Goal: Information Seeking & Learning: Learn about a topic

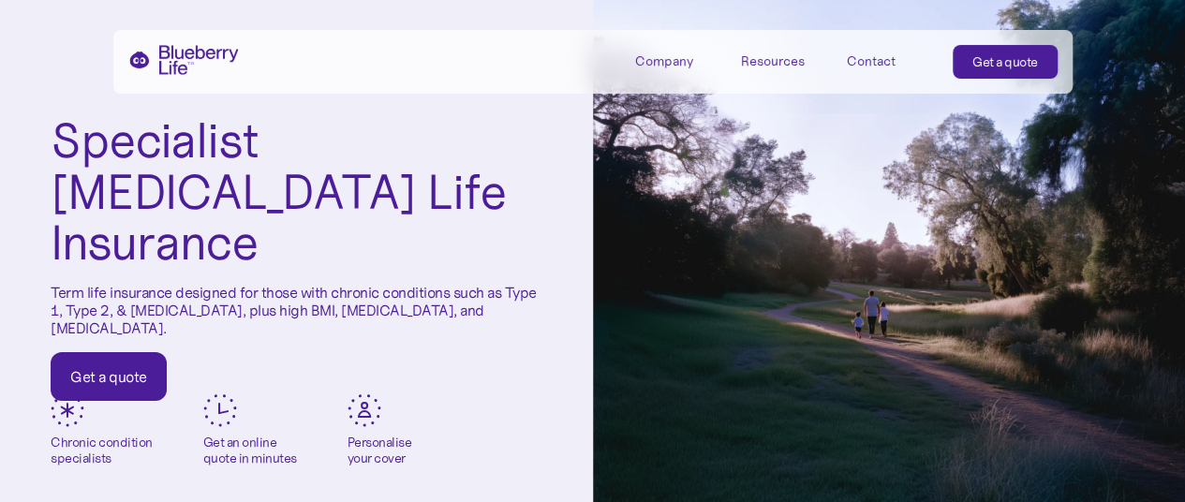
click at [259, 68] on div "Company Mission Partners Press Resources Refer a friend Blog Tools & calculator…" at bounding box center [593, 62] width 960 height 64
click at [671, 53] on div "Company" at bounding box center [664, 61] width 58 height 16
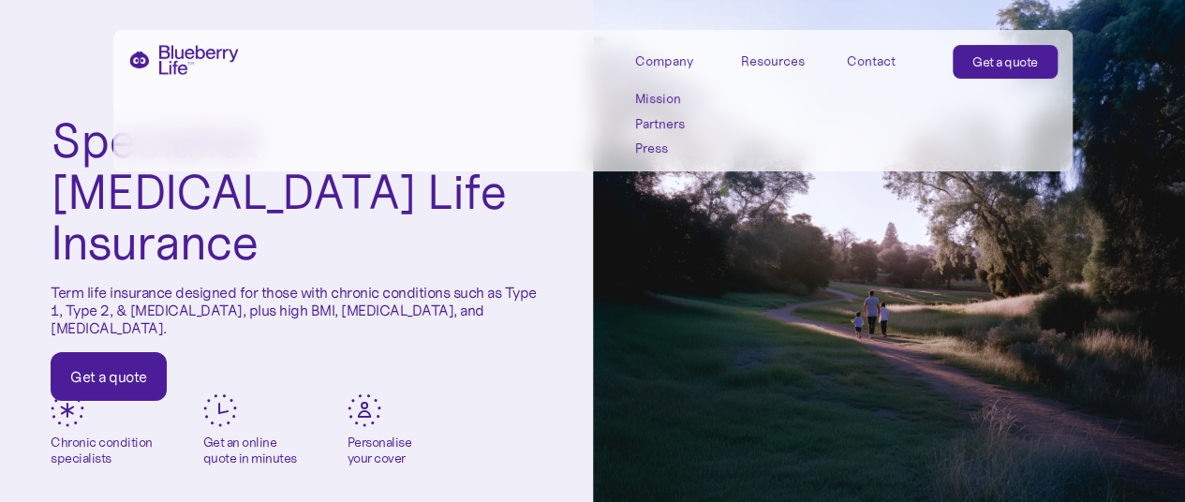
click at [653, 101] on link "Mission" at bounding box center [677, 99] width 84 height 16
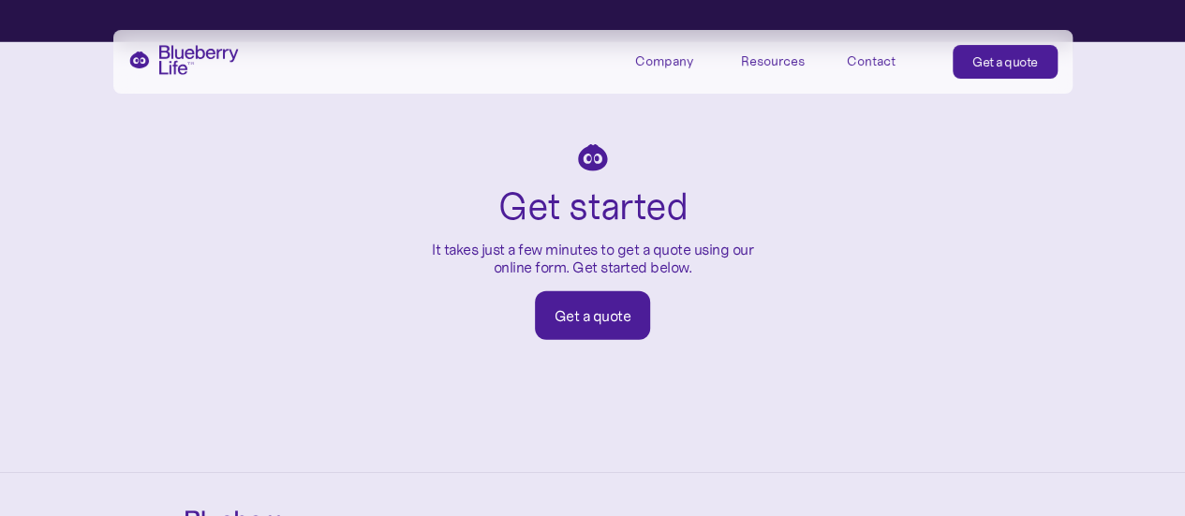
scroll to position [3119, 0]
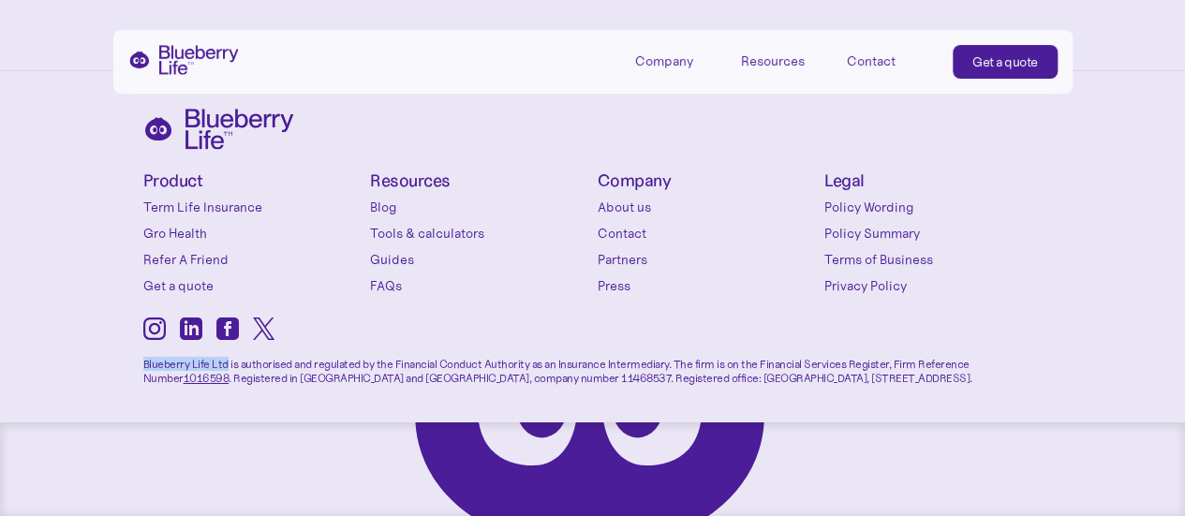
drag, startPoint x: 141, startPoint y: 366, endPoint x: 225, endPoint y: 365, distance: 84.4
click at [225, 365] on div "Product Term Life Insurance Gro Health Refer A Friend Get a quote Conditions Ty…" at bounding box center [592, 293] width 1185 height 445
copy p "Blueberry Life Ltd"
click at [412, 380] on p "Blueberry Life Ltd is authorised and regulated by the Financial Conduct Authori…" at bounding box center [593, 365] width 900 height 40
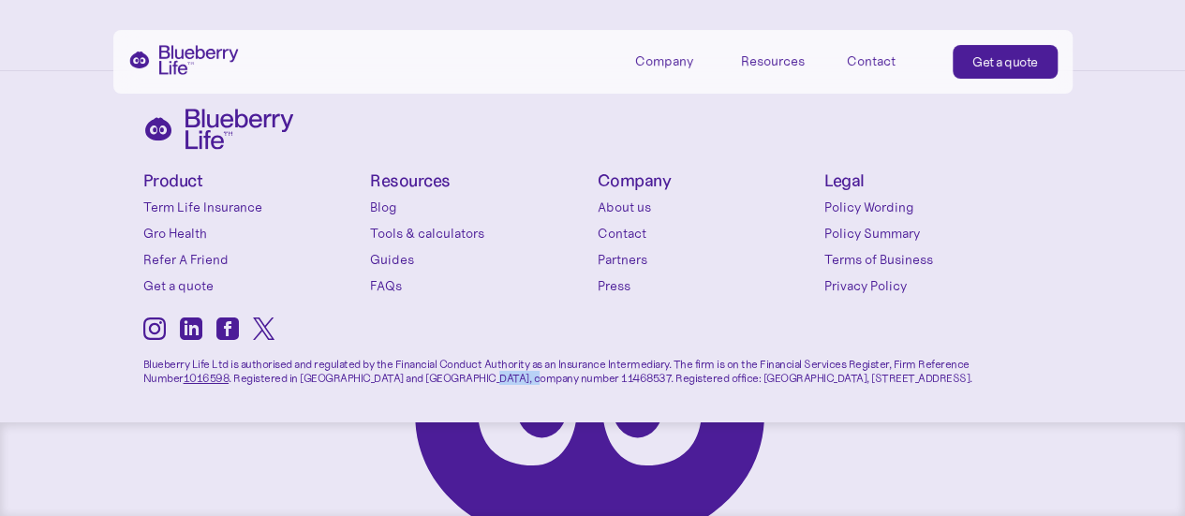
copy p "11468537"
click at [629, 233] on link "Contact" at bounding box center [707, 233] width 218 height 19
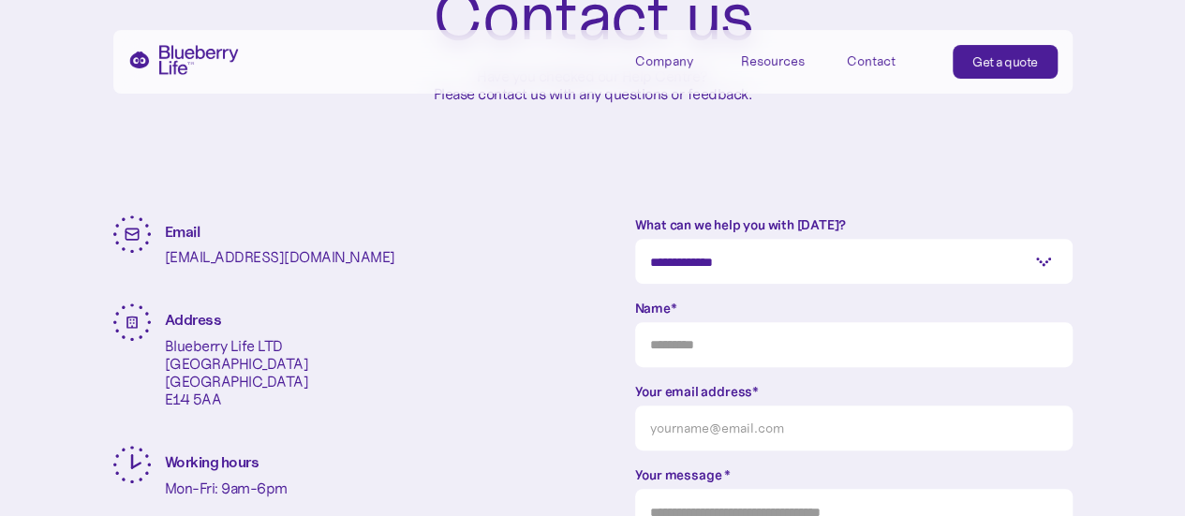
scroll to position [281, 0]
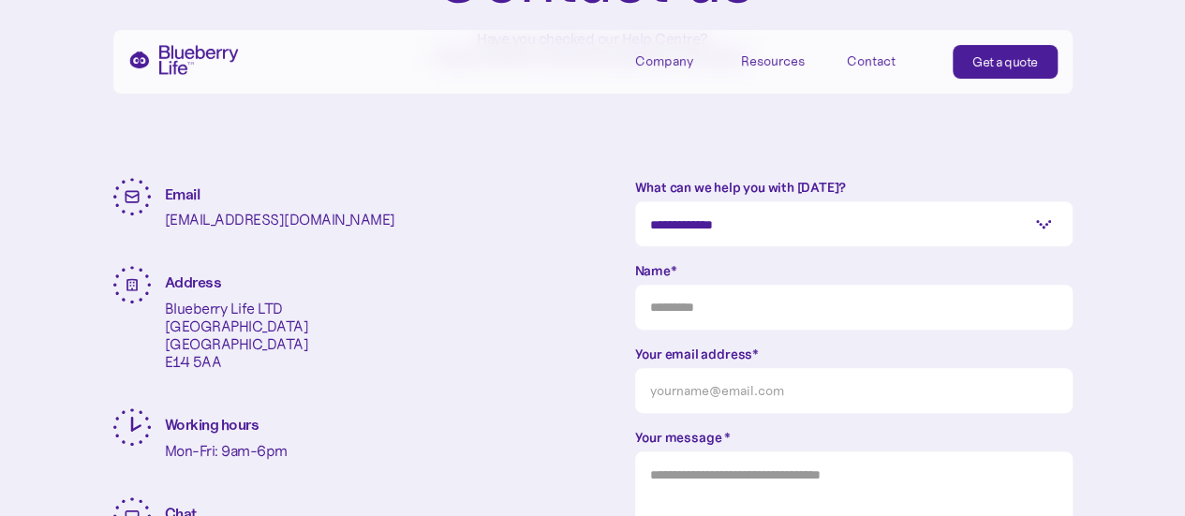
click at [253, 311] on p "Blueberry Life LTD One Canada Square London E14 5AA" at bounding box center [237, 336] width 144 height 72
copy p "Blueberry Life LTD"
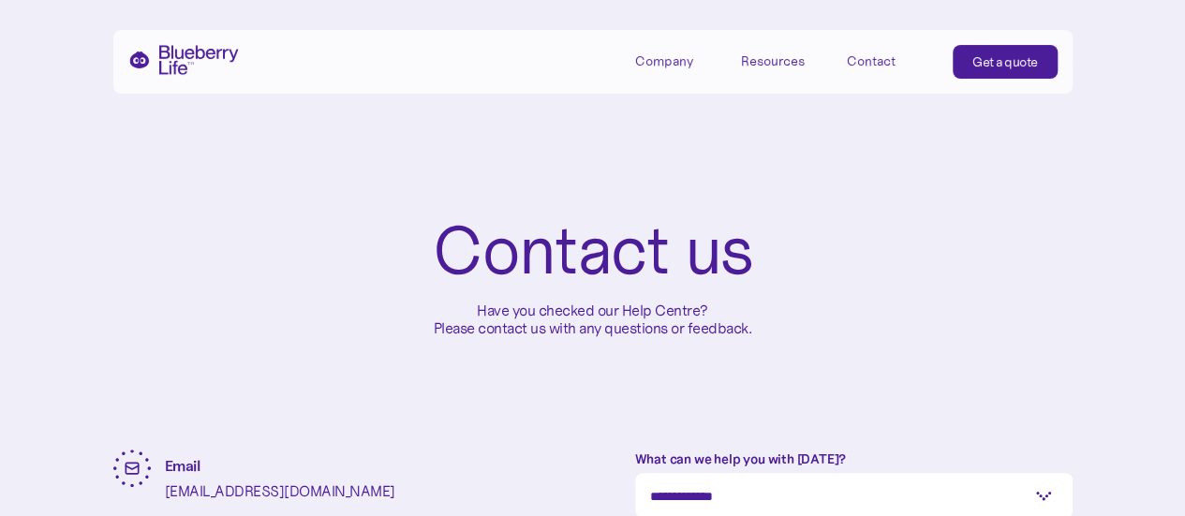
scroll to position [0, 0]
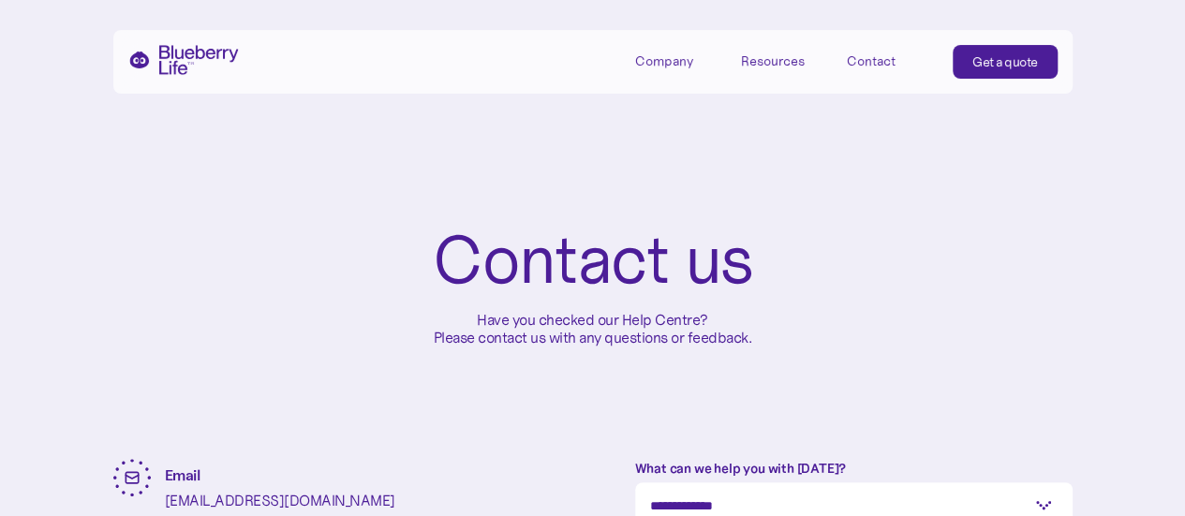
click at [167, 52] on img "home" at bounding box center [183, 60] width 111 height 30
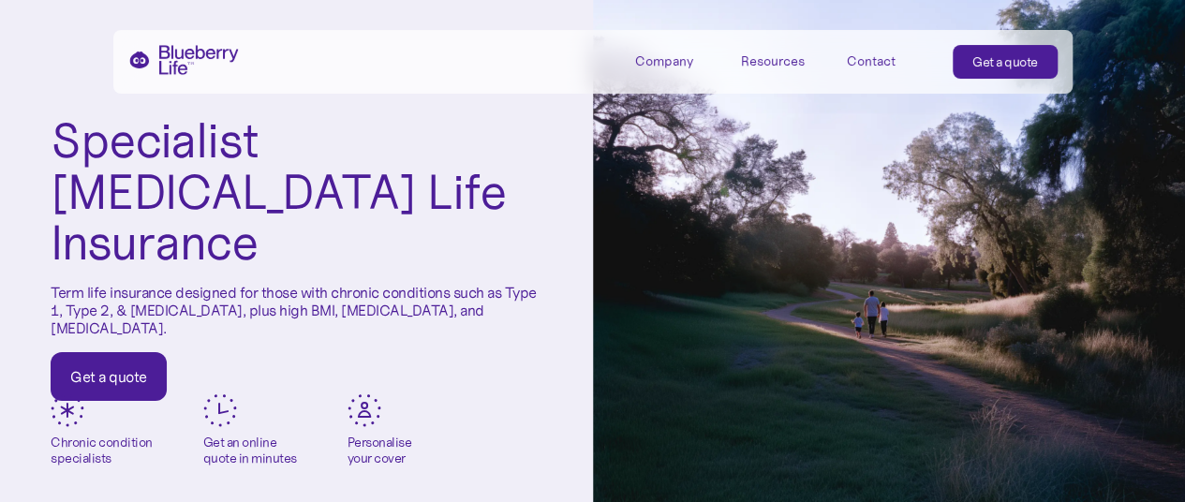
click at [46, 95] on div "Specialist [MEDICAL_DATA] Life Insurance Term life insurance designed for those…" at bounding box center [296, 258] width 593 height 516
click at [672, 59] on div "Company" at bounding box center [664, 61] width 58 height 16
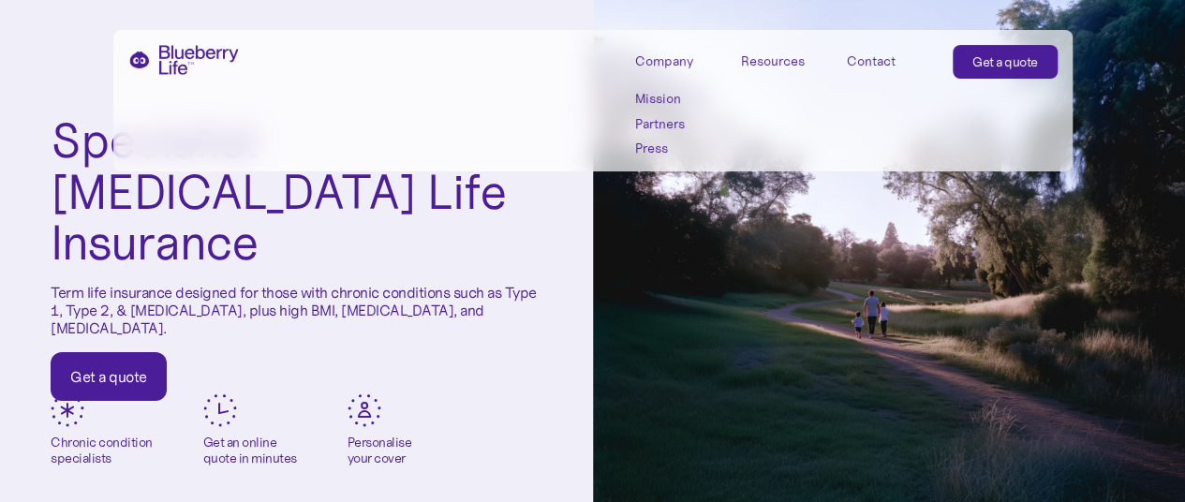
click at [658, 125] on link "Partners" at bounding box center [677, 124] width 84 height 16
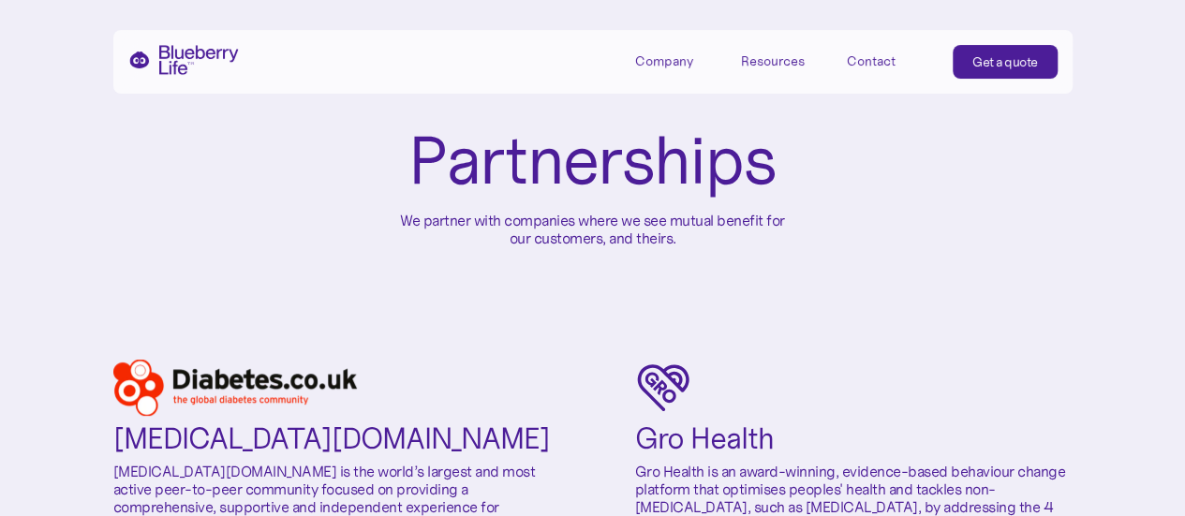
scroll to position [187, 0]
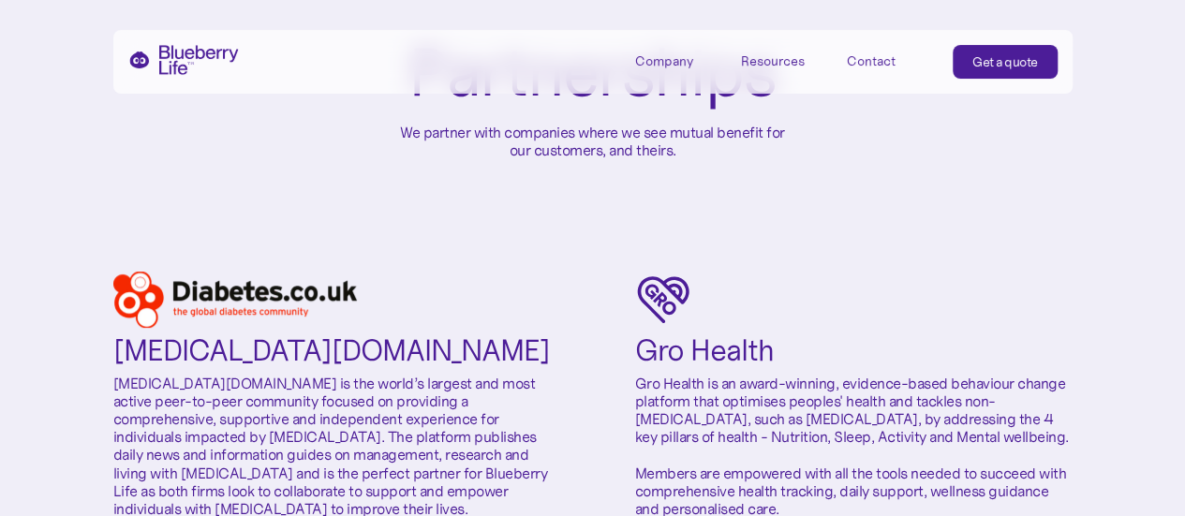
click at [204, 353] on h2 "Diabetes.co.uk" at bounding box center [331, 351] width 437 height 32
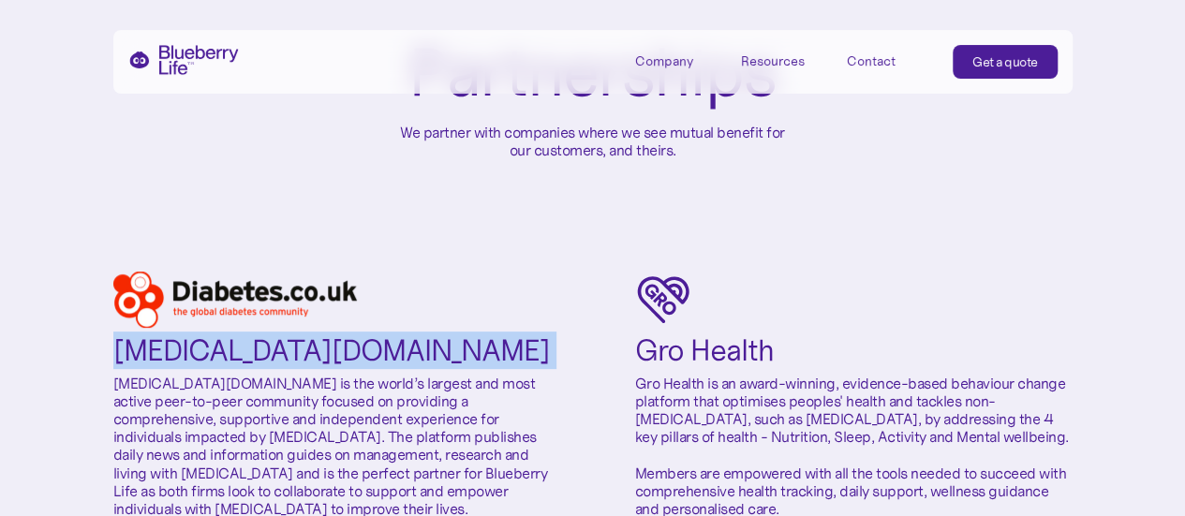
click at [204, 353] on h2 "Diabetes.co.uk" at bounding box center [331, 351] width 437 height 32
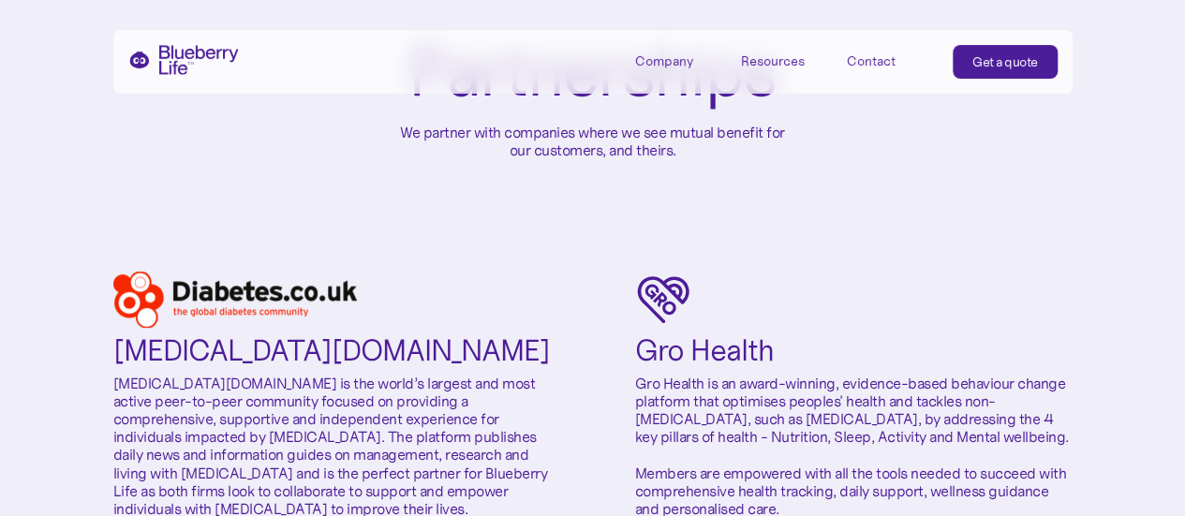
drag, startPoint x: 204, startPoint y: 353, endPoint x: 817, endPoint y: 192, distance: 633.7
click at [817, 192] on div "Partnerships We partner with companies where we see mutual benefit for our cust…" at bounding box center [593, 98] width 960 height 347
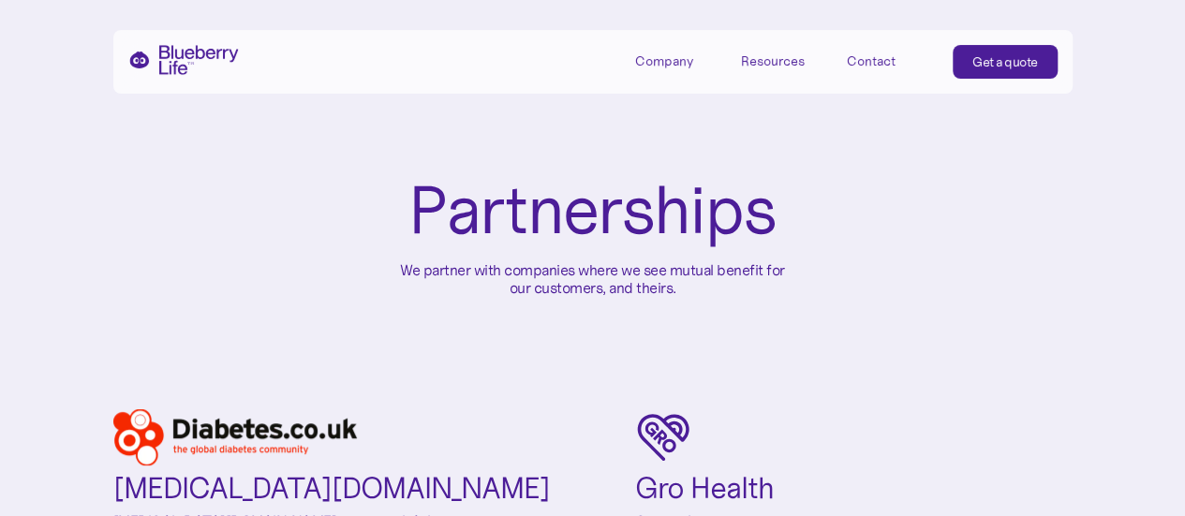
scroll to position [0, 0]
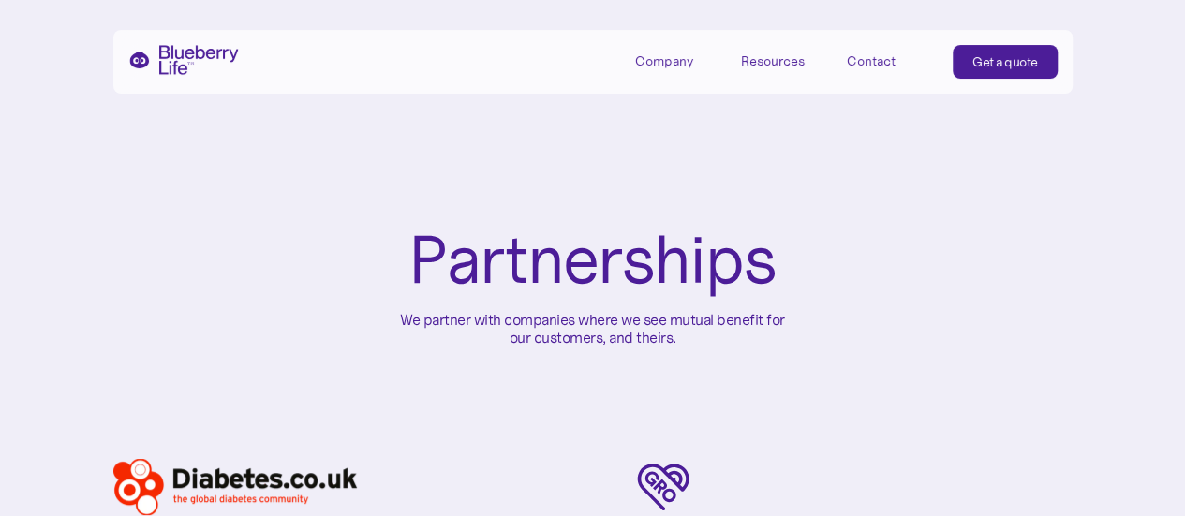
click at [674, 65] on div "Company" at bounding box center [664, 61] width 58 height 16
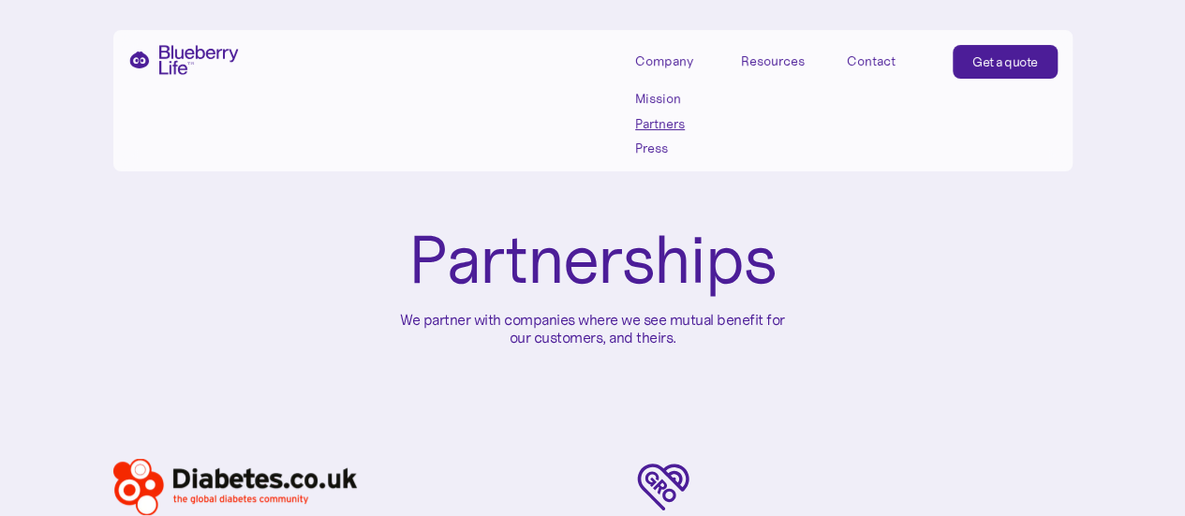
click at [654, 143] on link "Press" at bounding box center [677, 149] width 84 height 16
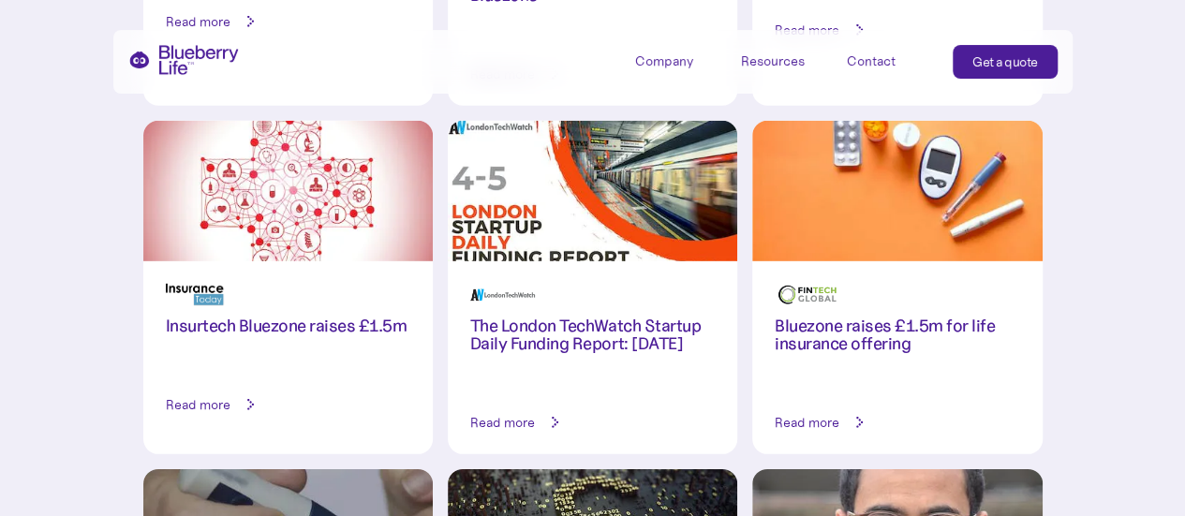
scroll to position [9745, 0]
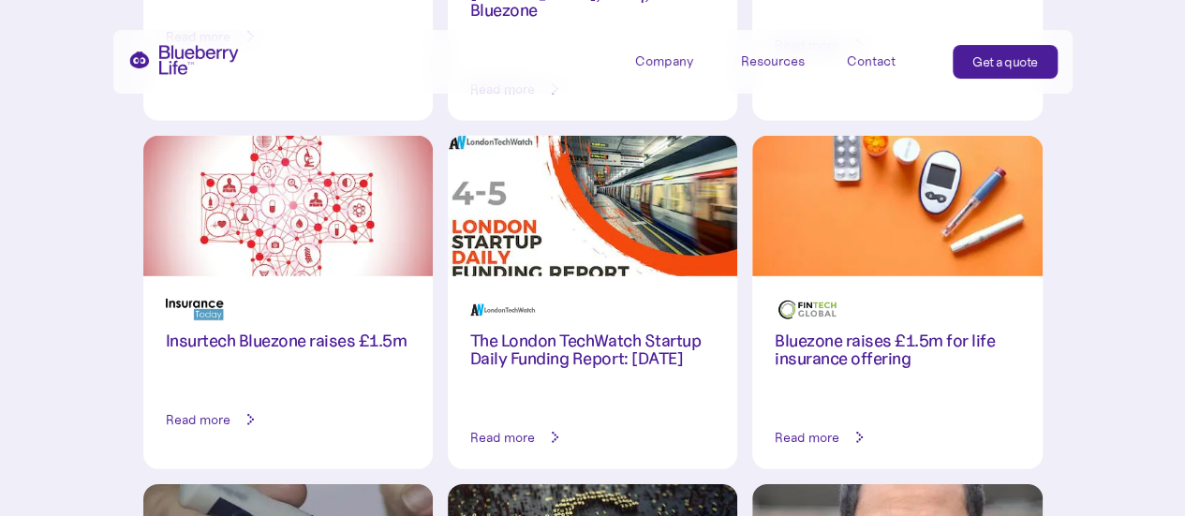
click at [175, 61] on img "home" at bounding box center [183, 60] width 111 height 30
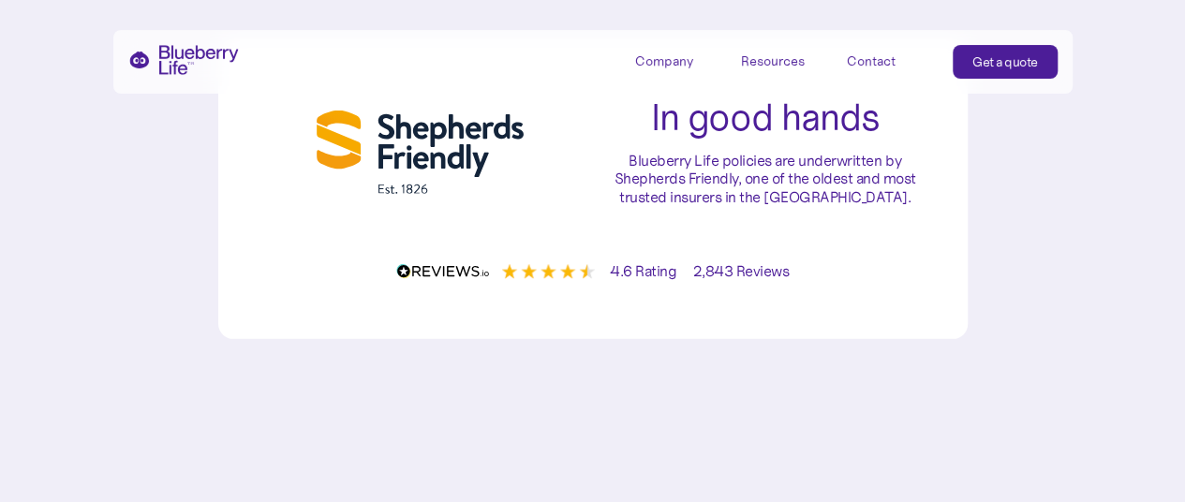
scroll to position [5997, 0]
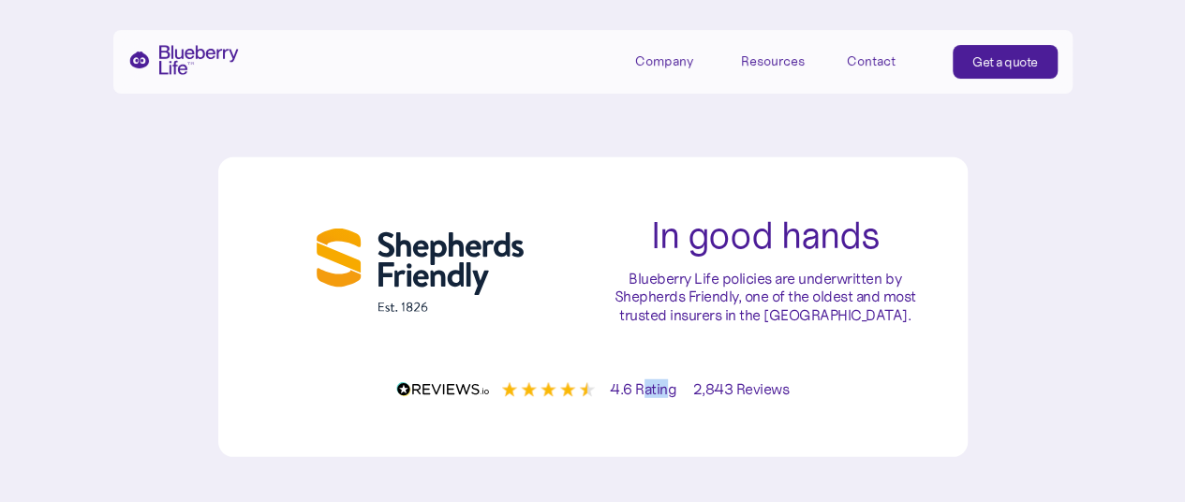
drag, startPoint x: 645, startPoint y: 435, endPoint x: 710, endPoint y: 433, distance: 65.6
click at [685, 398] on p "4.6 Rating 2,843 Reviews" at bounding box center [699, 389] width 179 height 18
click at [719, 398] on p "4.6 Rating 2,843 Reviews" at bounding box center [699, 389] width 179 height 18
click at [484, 397] on img at bounding box center [496, 389] width 200 height 15
click at [471, 397] on img at bounding box center [496, 389] width 200 height 15
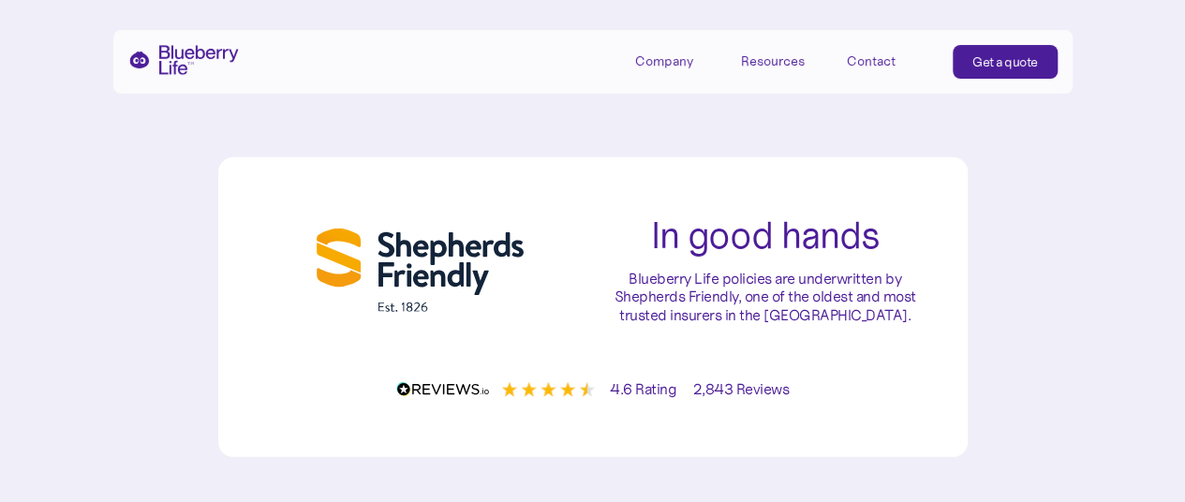
click at [639, 398] on p "4.6 Rating 2,843 Reviews" at bounding box center [699, 389] width 179 height 18
click at [721, 398] on p "4.6 Rating 2,843 Reviews" at bounding box center [699, 389] width 179 height 18
click at [746, 398] on p "4.6 Rating 2,843 Reviews" at bounding box center [699, 389] width 179 height 18
